Goal: Transaction & Acquisition: Purchase product/service

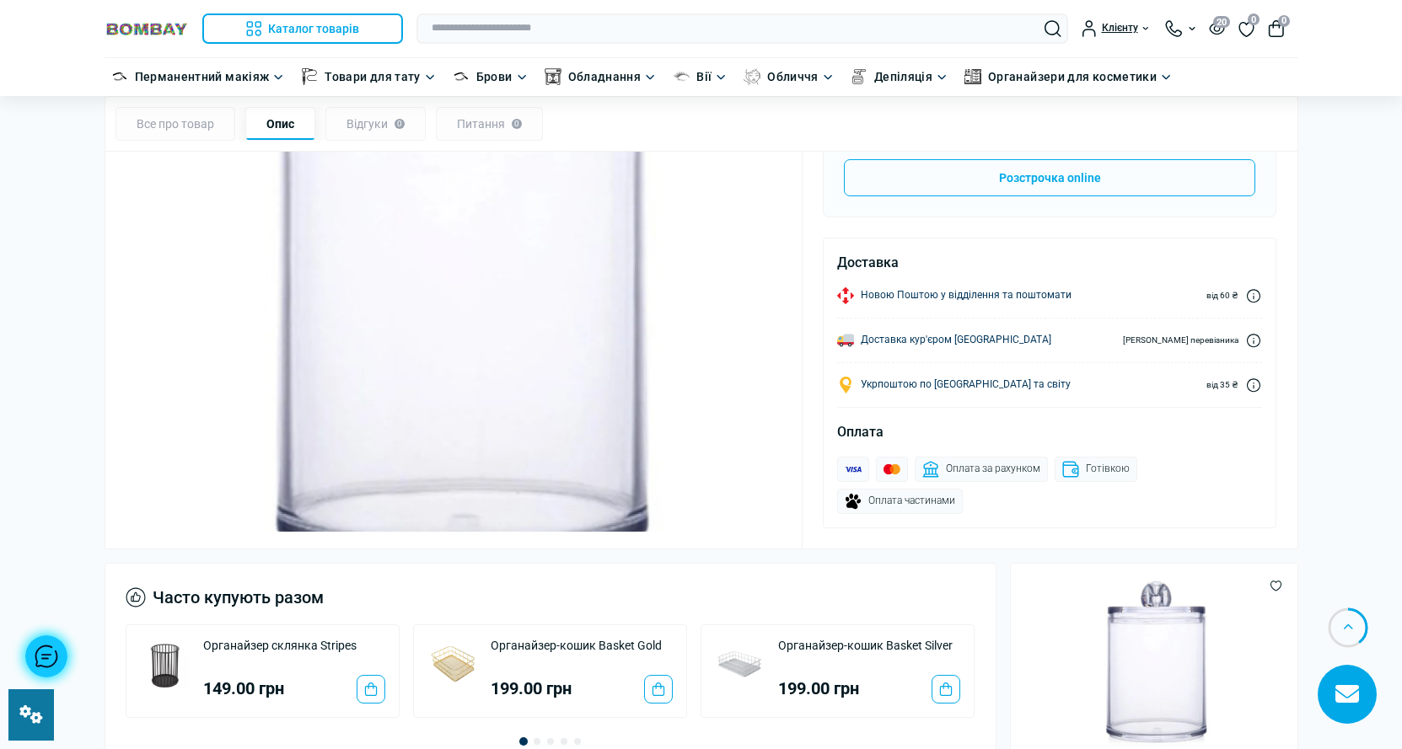
click at [49, 400] on div at bounding box center [46, 657] width 42 height 42
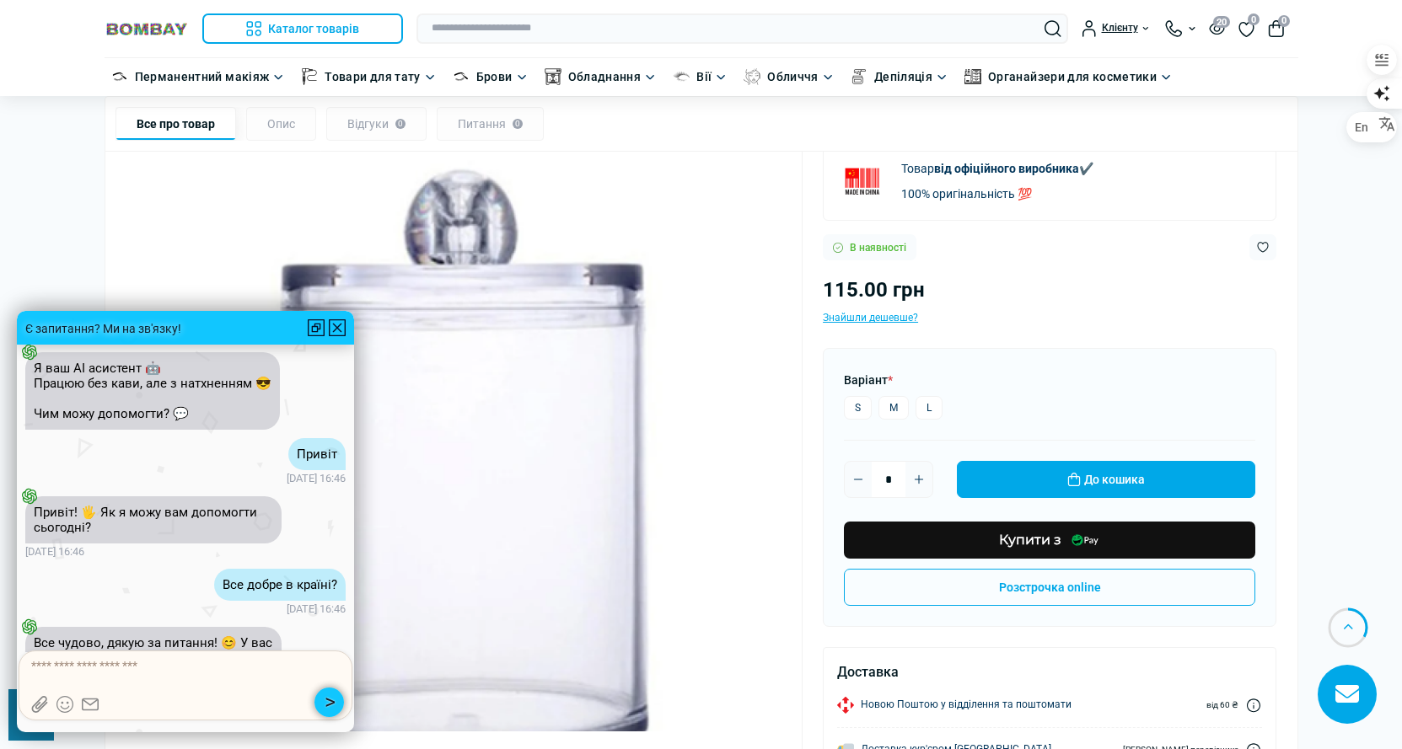
scroll to position [674, 0]
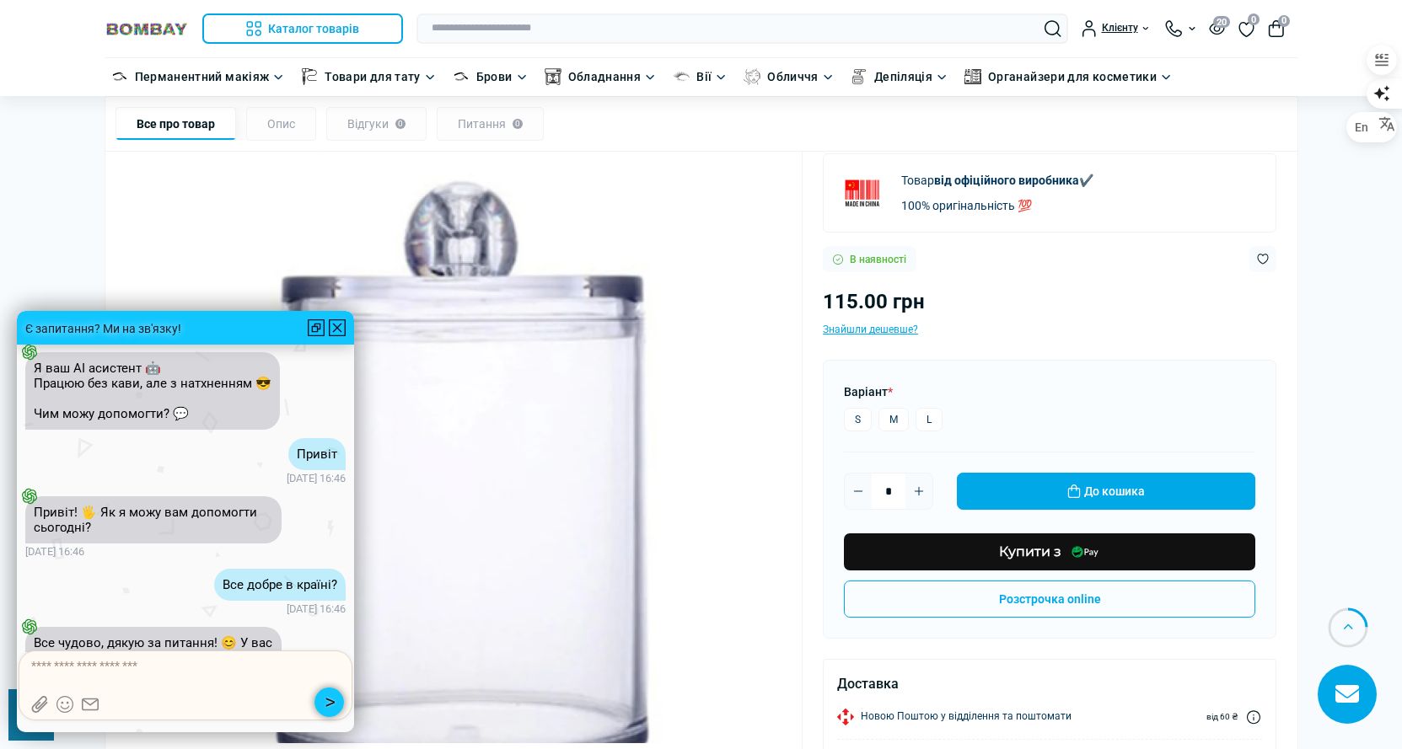
click at [340, 334] on div at bounding box center [337, 327] width 17 height 17
